Goal: Transaction & Acquisition: Purchase product/service

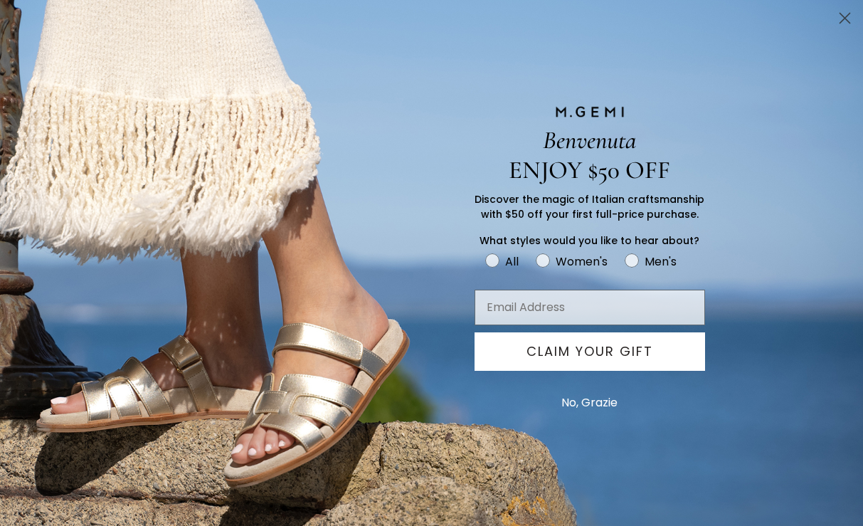
scroll to position [164, 0]
click at [591, 395] on button "No, Grazie" at bounding box center [589, 403] width 70 height 36
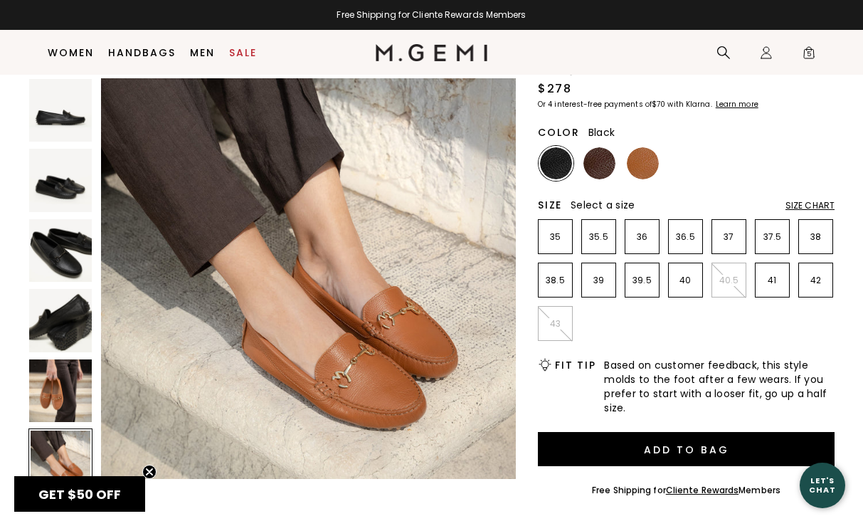
scroll to position [130, 0]
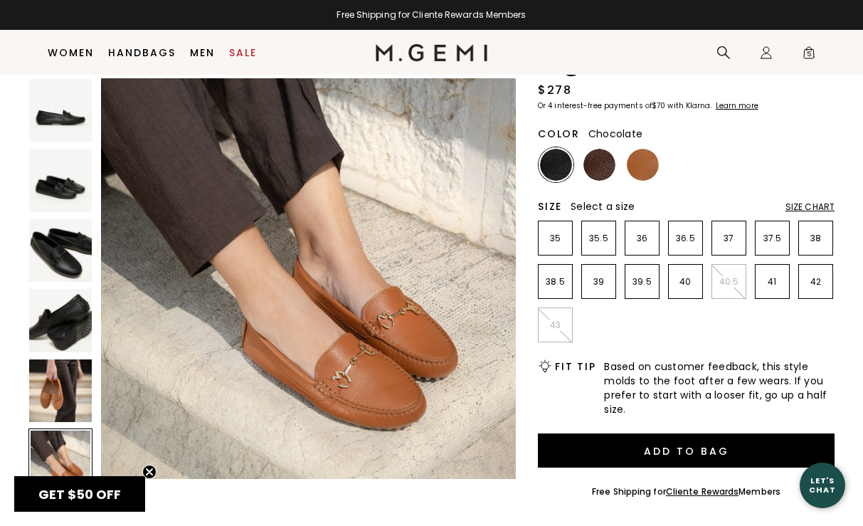
click at [606, 170] on img at bounding box center [600, 165] width 32 height 32
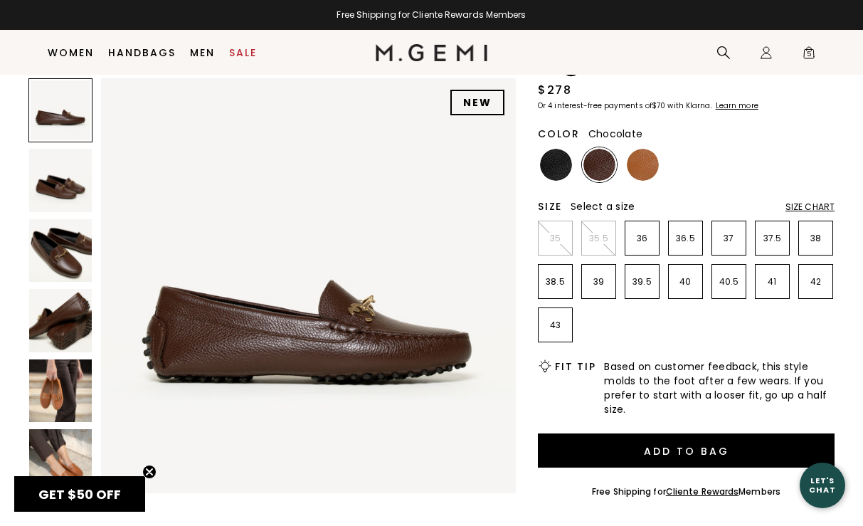
click at [56, 328] on img at bounding box center [60, 320] width 63 height 63
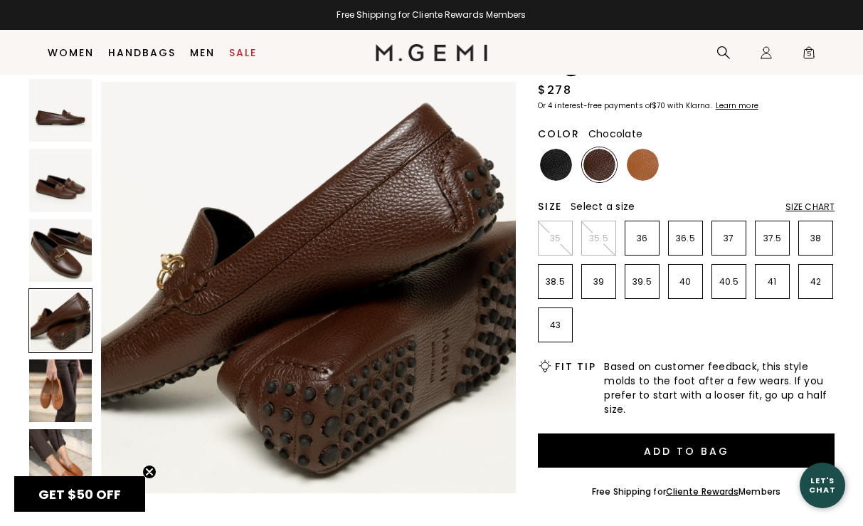
scroll to position [1287, 0]
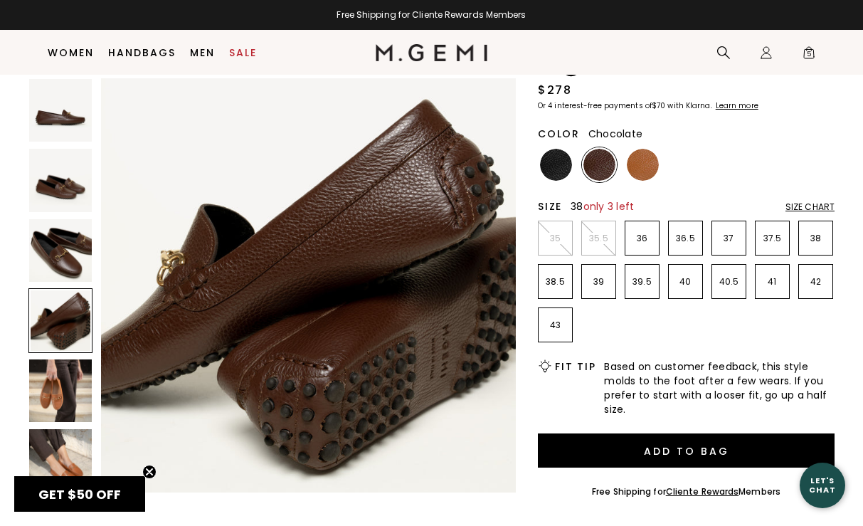
click at [815, 238] on p "38" at bounding box center [815, 238] width 33 height 11
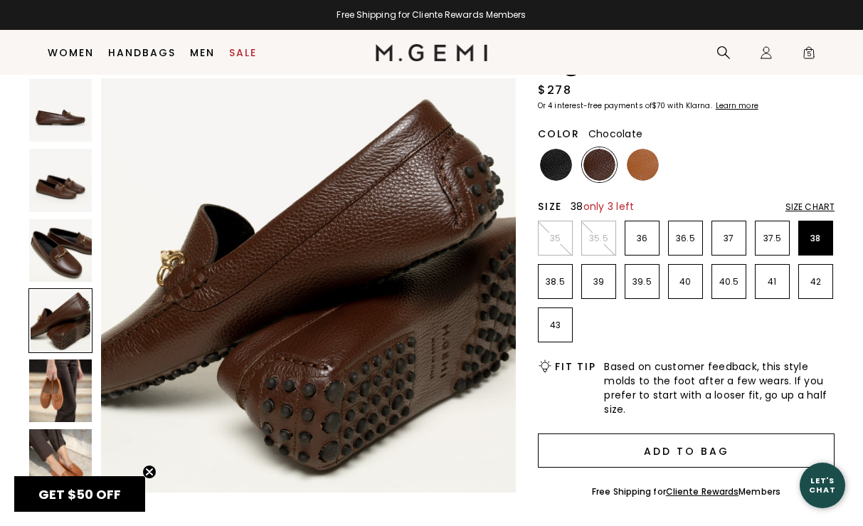
click at [675, 458] on button "Add to Bag" at bounding box center [686, 450] width 297 height 34
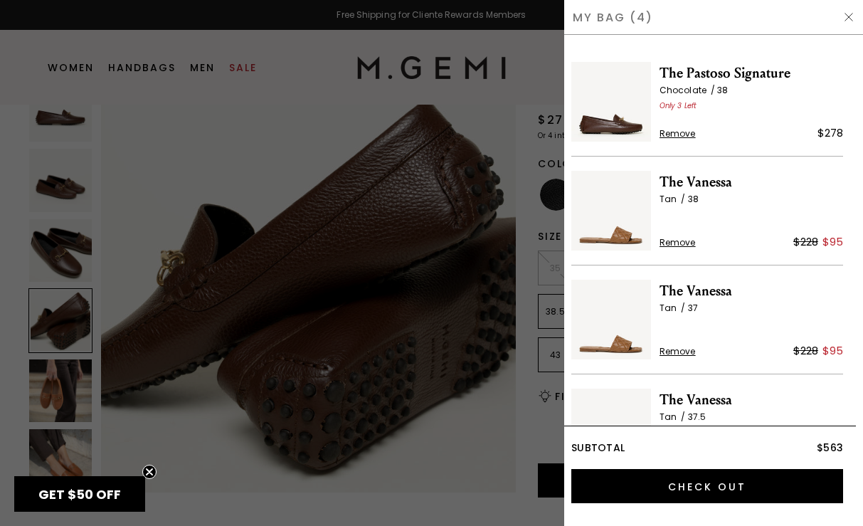
click at [849, 19] on img at bounding box center [848, 16] width 11 height 11
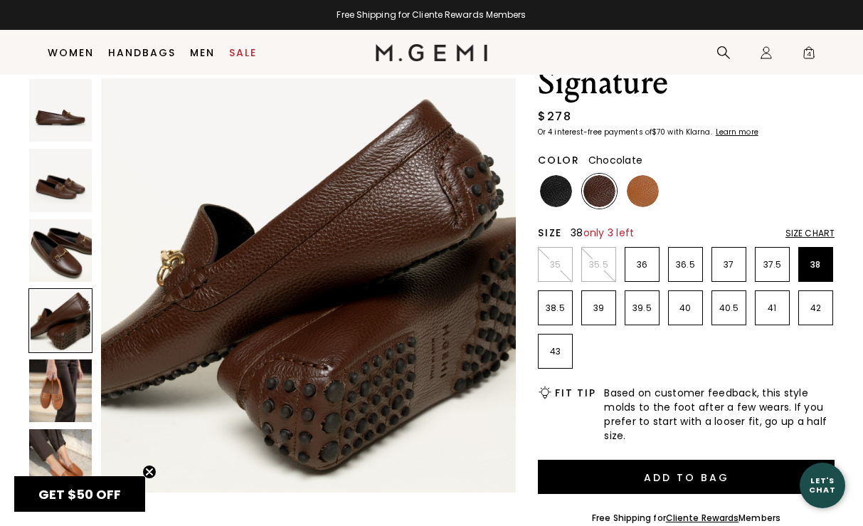
scroll to position [100, 0]
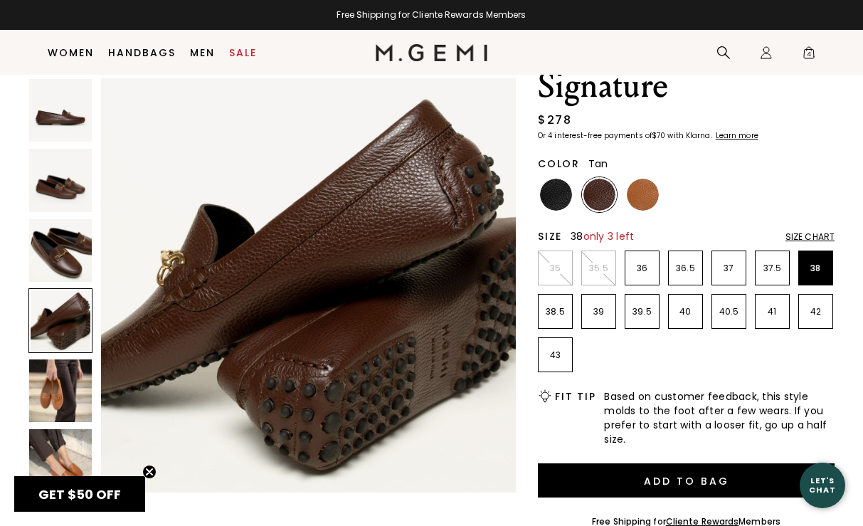
click at [646, 194] on img at bounding box center [643, 195] width 32 height 32
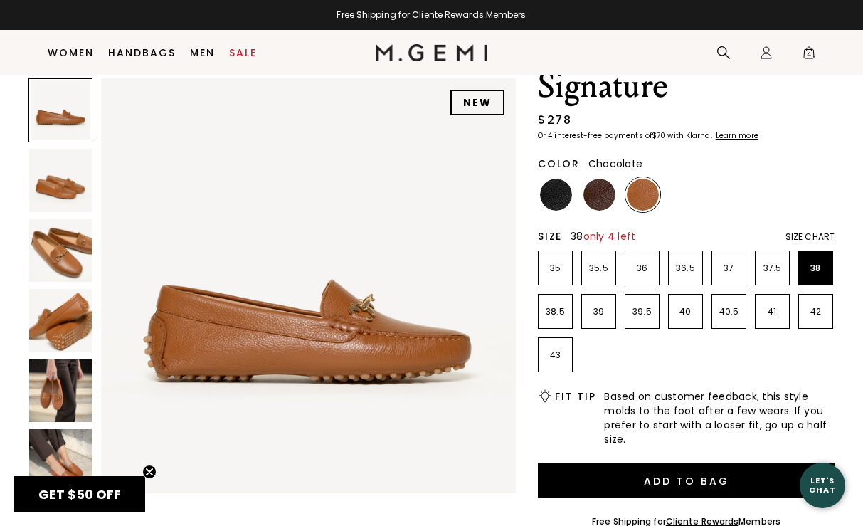
click at [607, 181] on img at bounding box center [600, 195] width 32 height 32
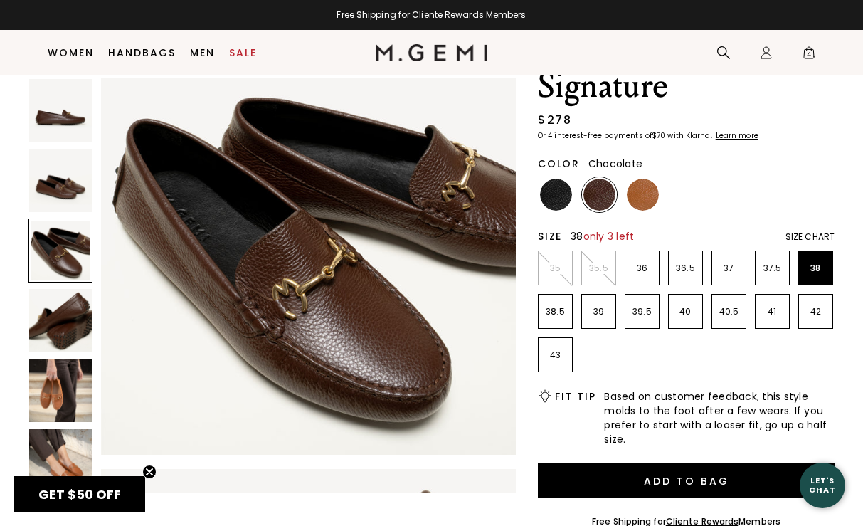
scroll to position [898, 0]
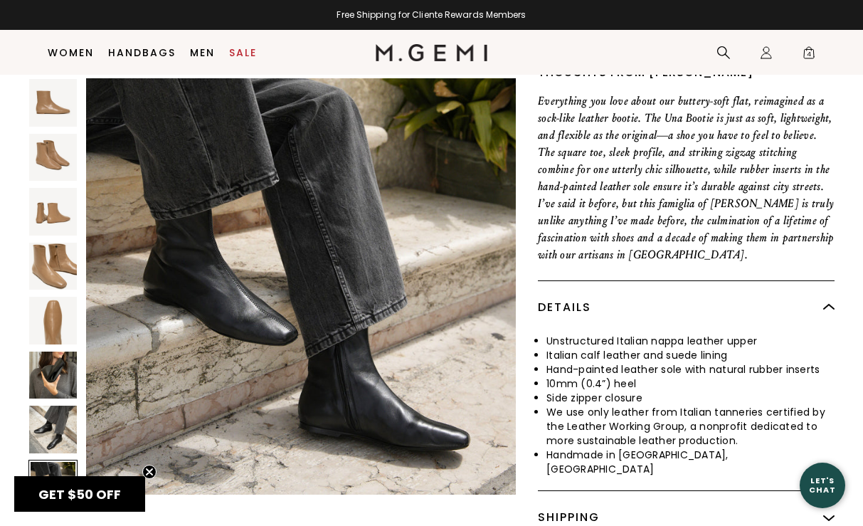
scroll to position [499, 0]
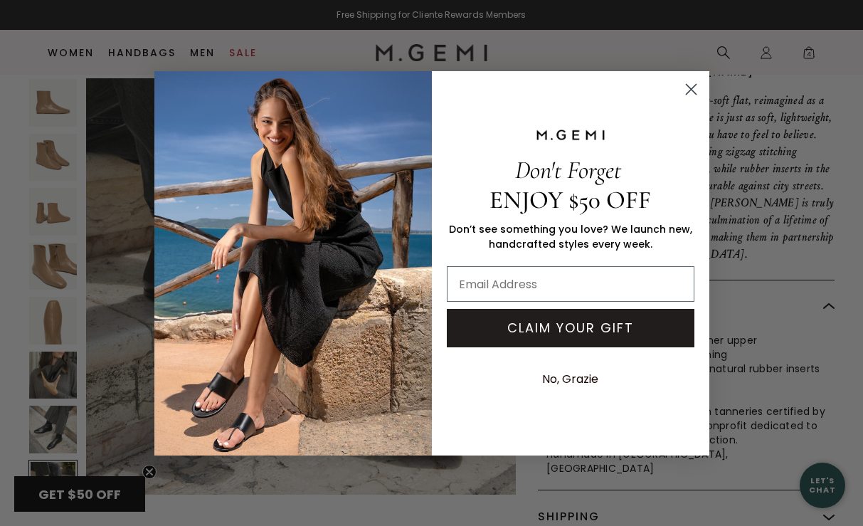
click at [692, 89] on icon "Close dialog" at bounding box center [691, 89] width 10 height 10
